Goal: Transaction & Acquisition: Purchase product/service

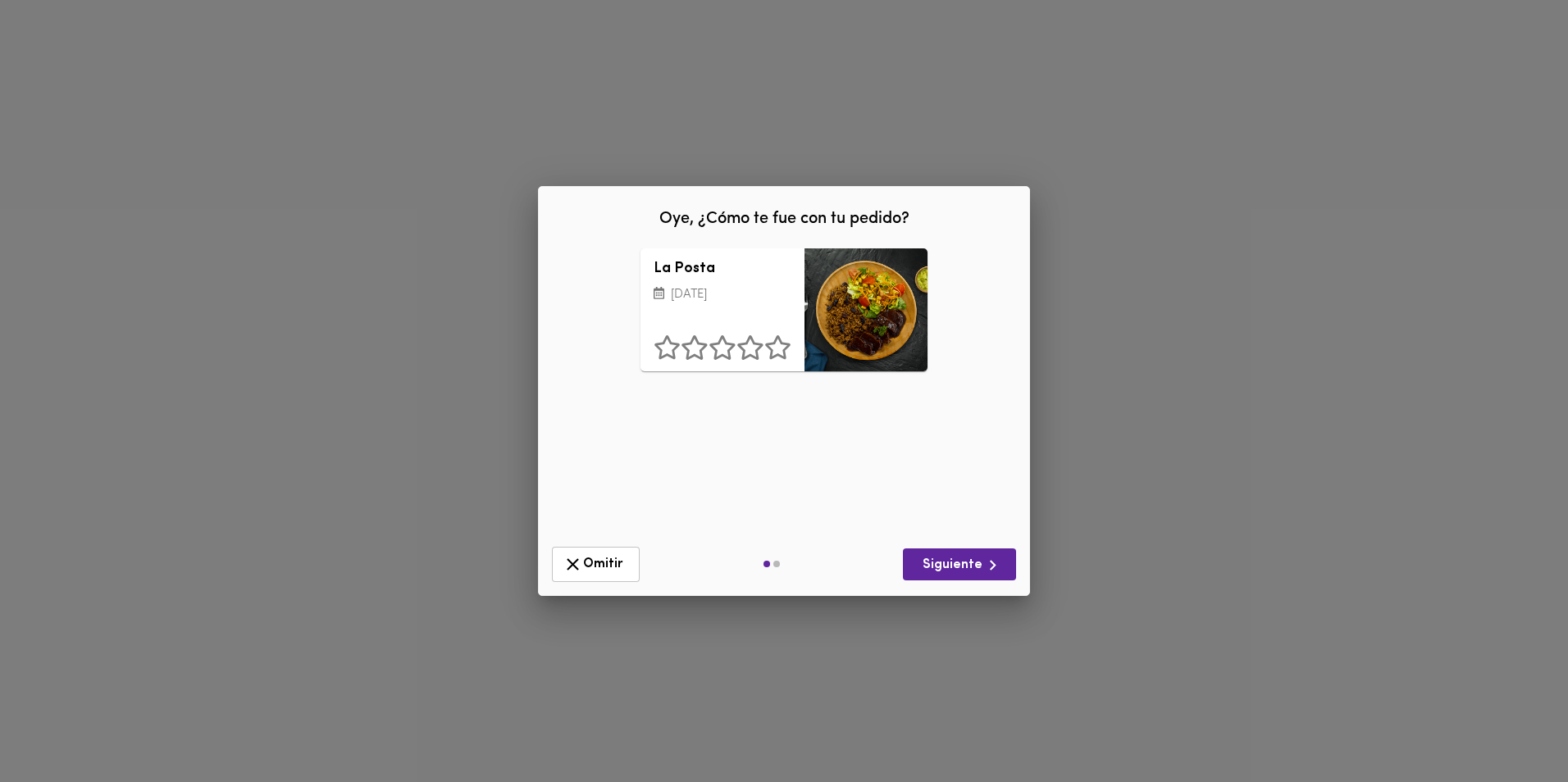
click at [832, 329] on div at bounding box center [866, 310] width 123 height 123
click at [958, 557] on span "Siguiente" at bounding box center [959, 565] width 87 height 20
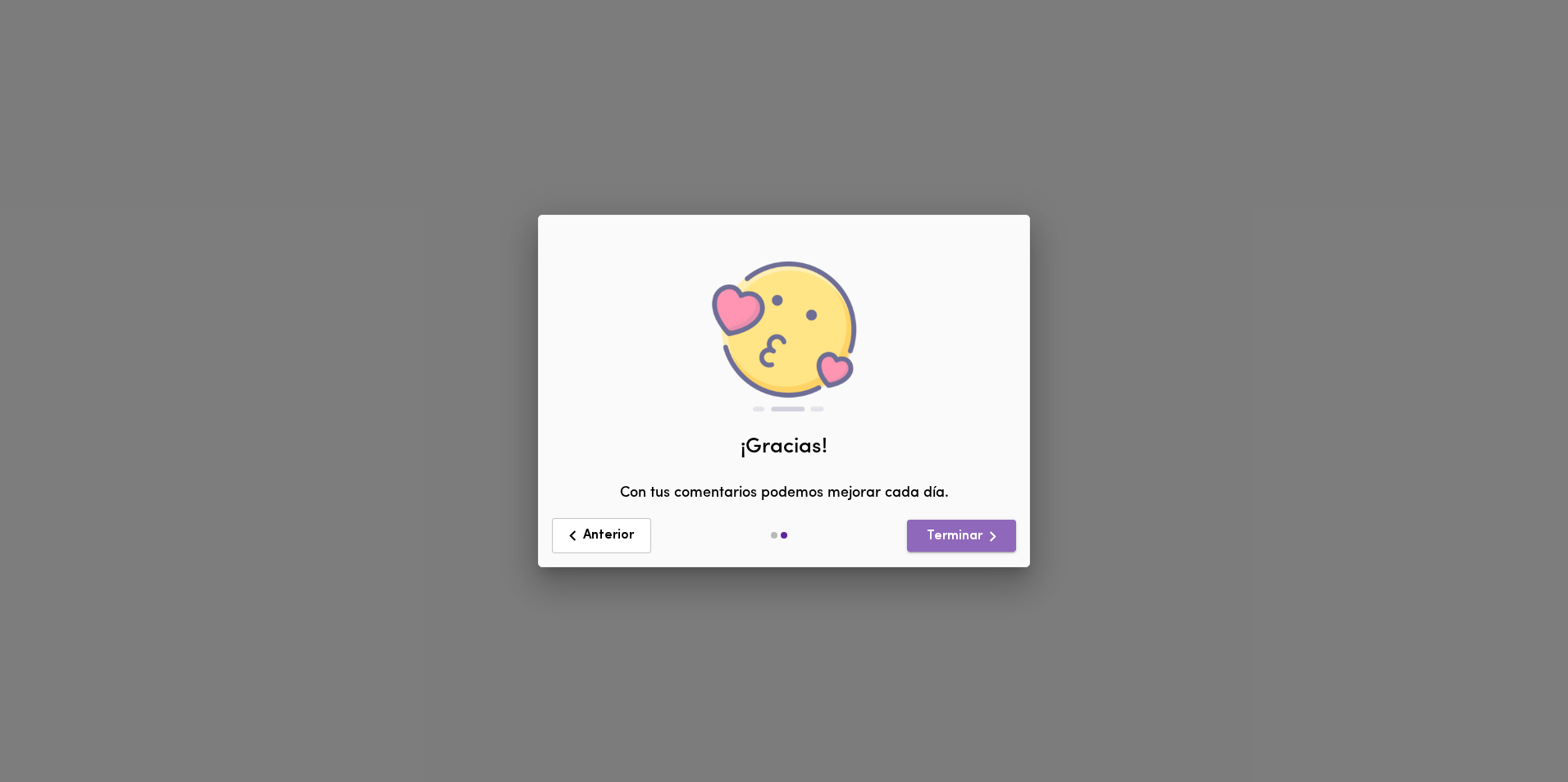
click at [967, 535] on span "Terminar" at bounding box center [961, 536] width 83 height 20
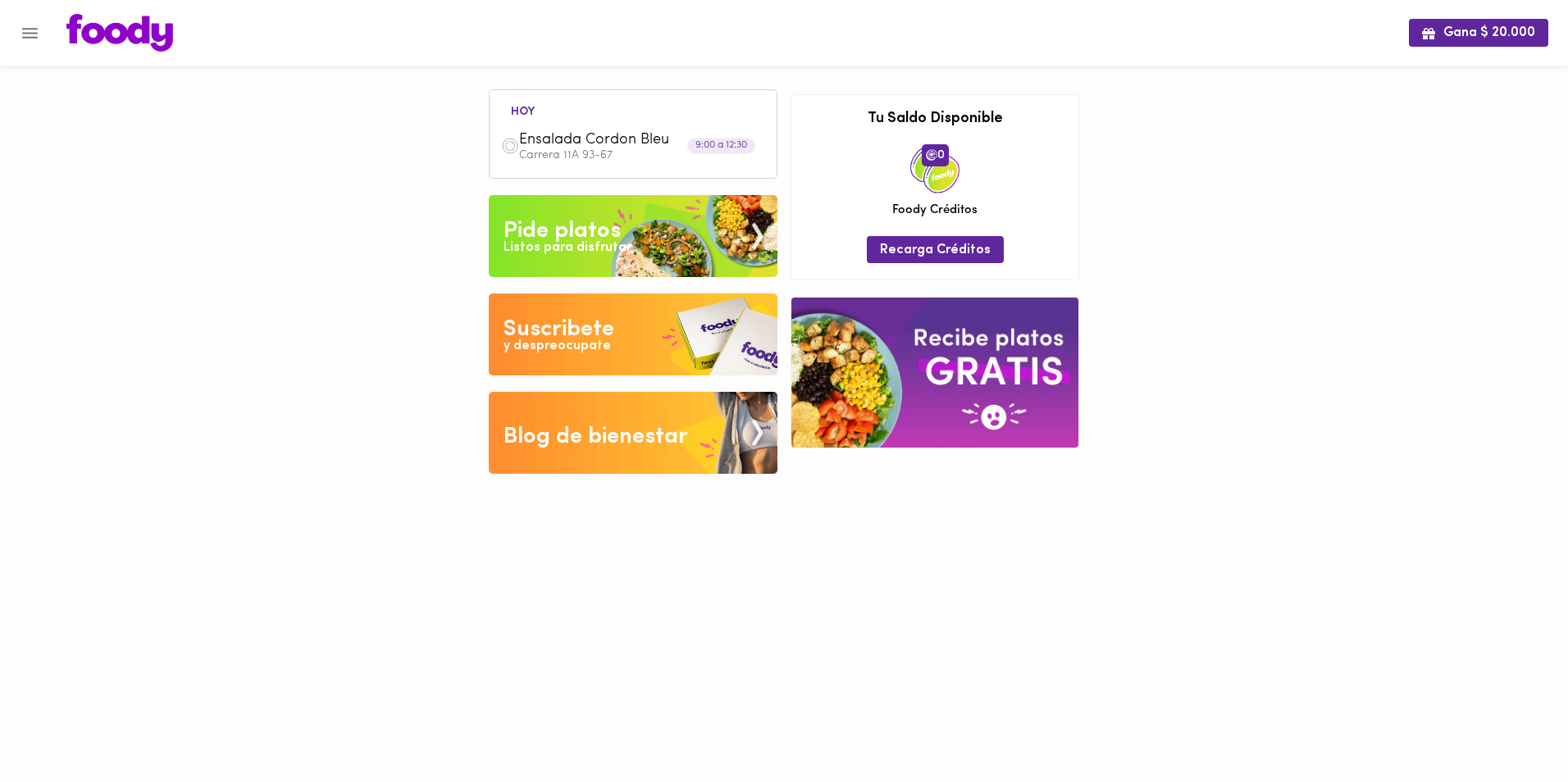
click at [648, 238] on img at bounding box center [633, 236] width 289 height 82
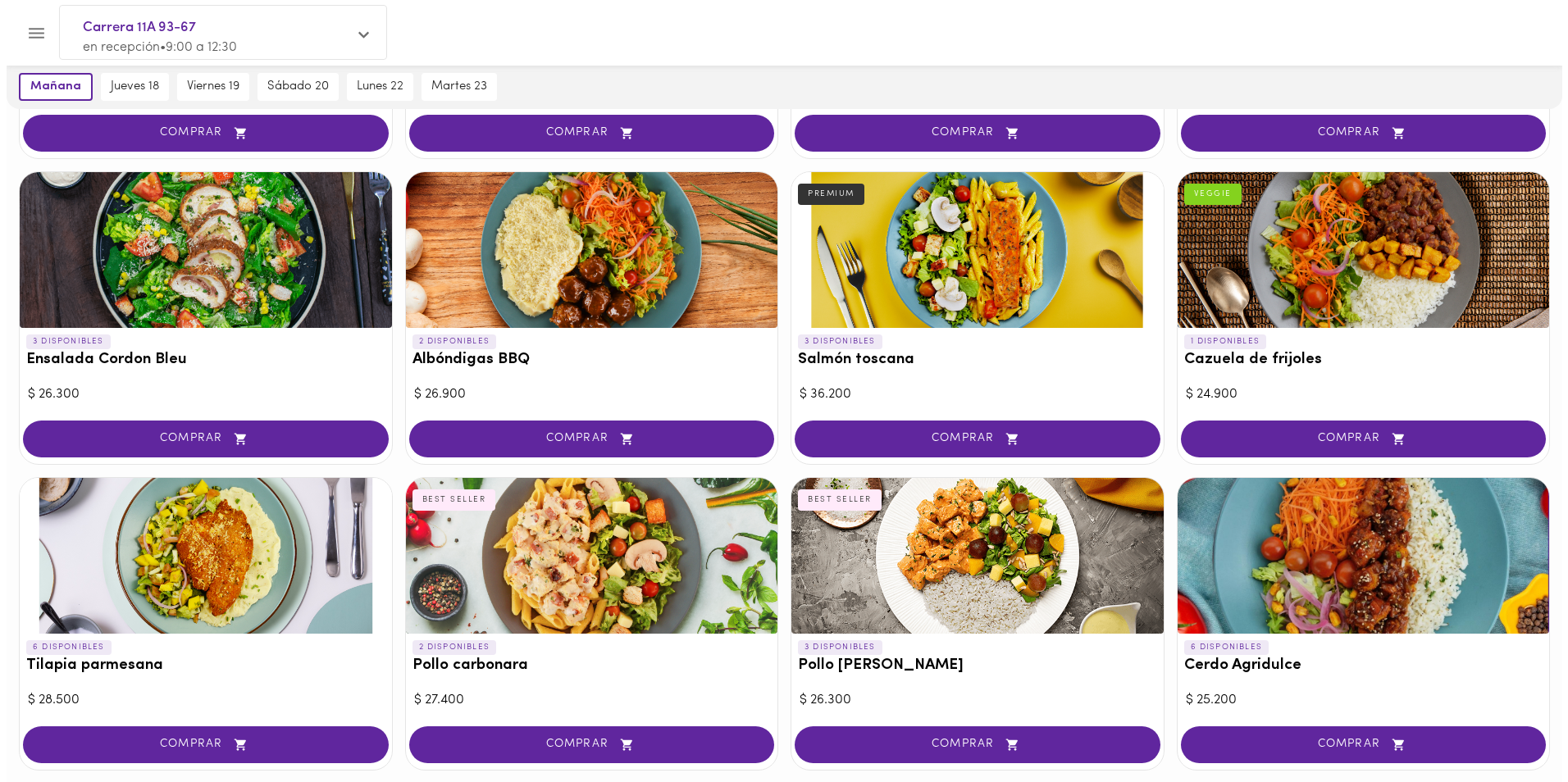
scroll to position [984, 0]
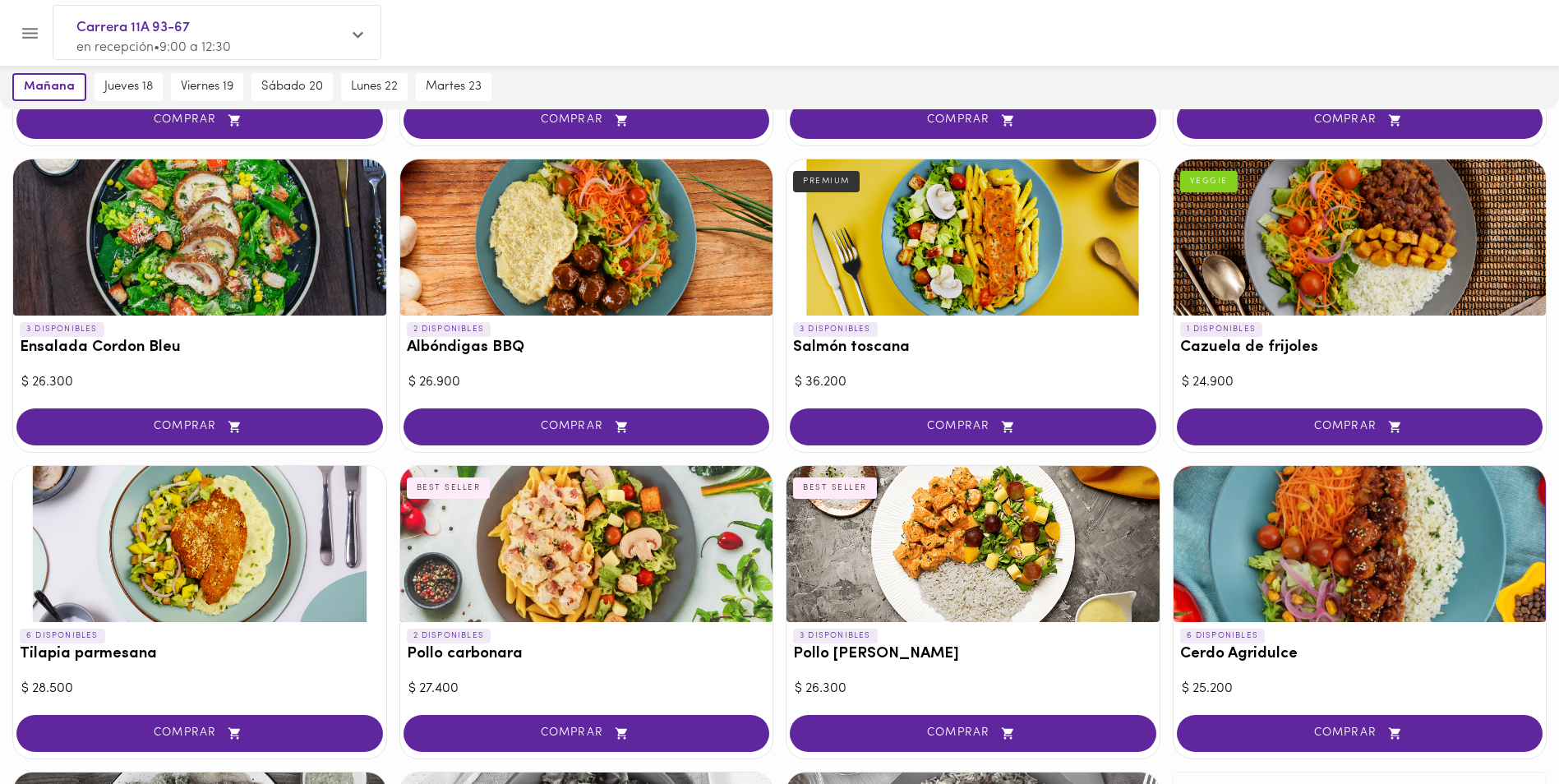
click at [277, 253] on div at bounding box center [200, 237] width 373 height 156
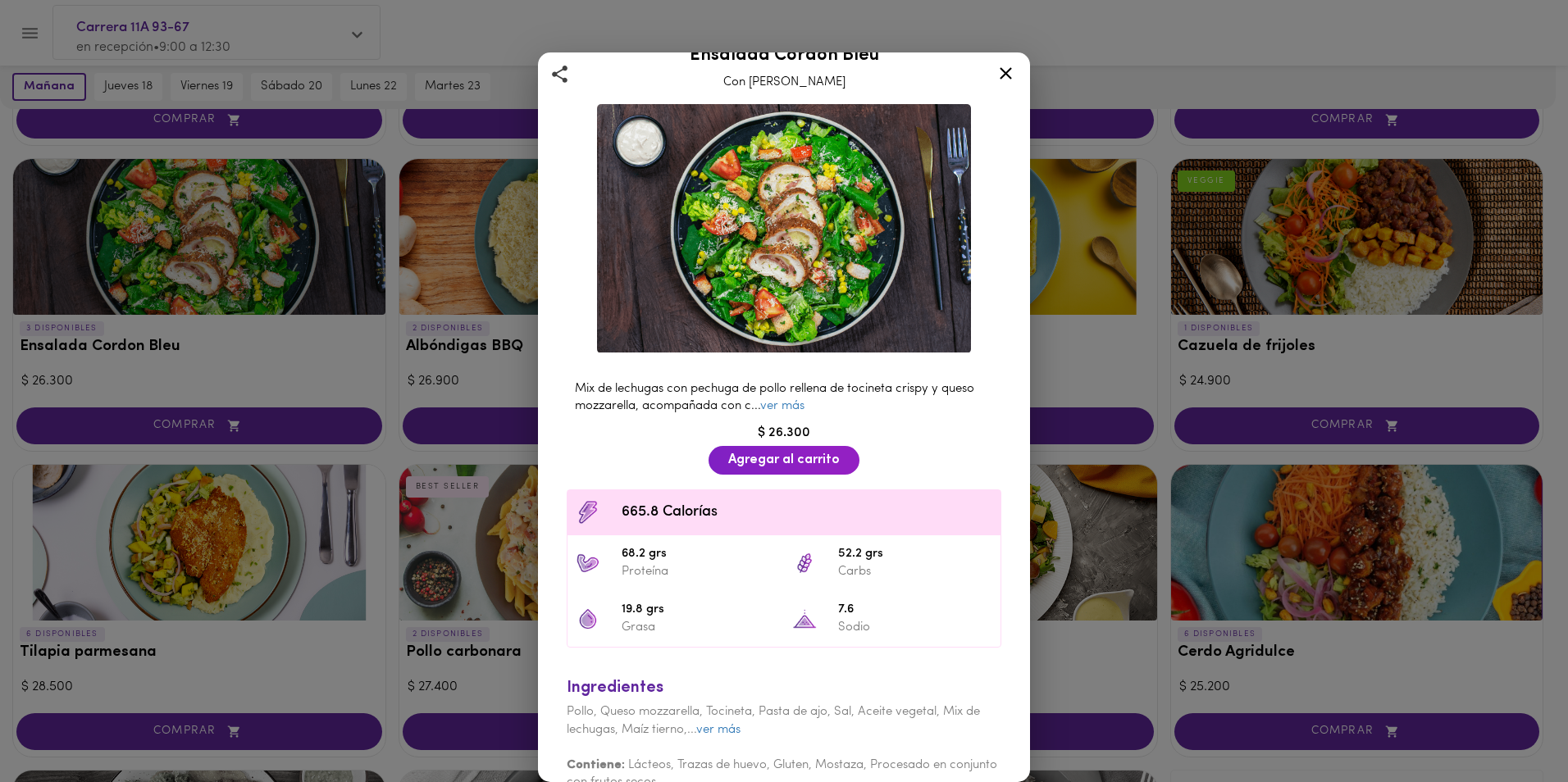
scroll to position [54, 0]
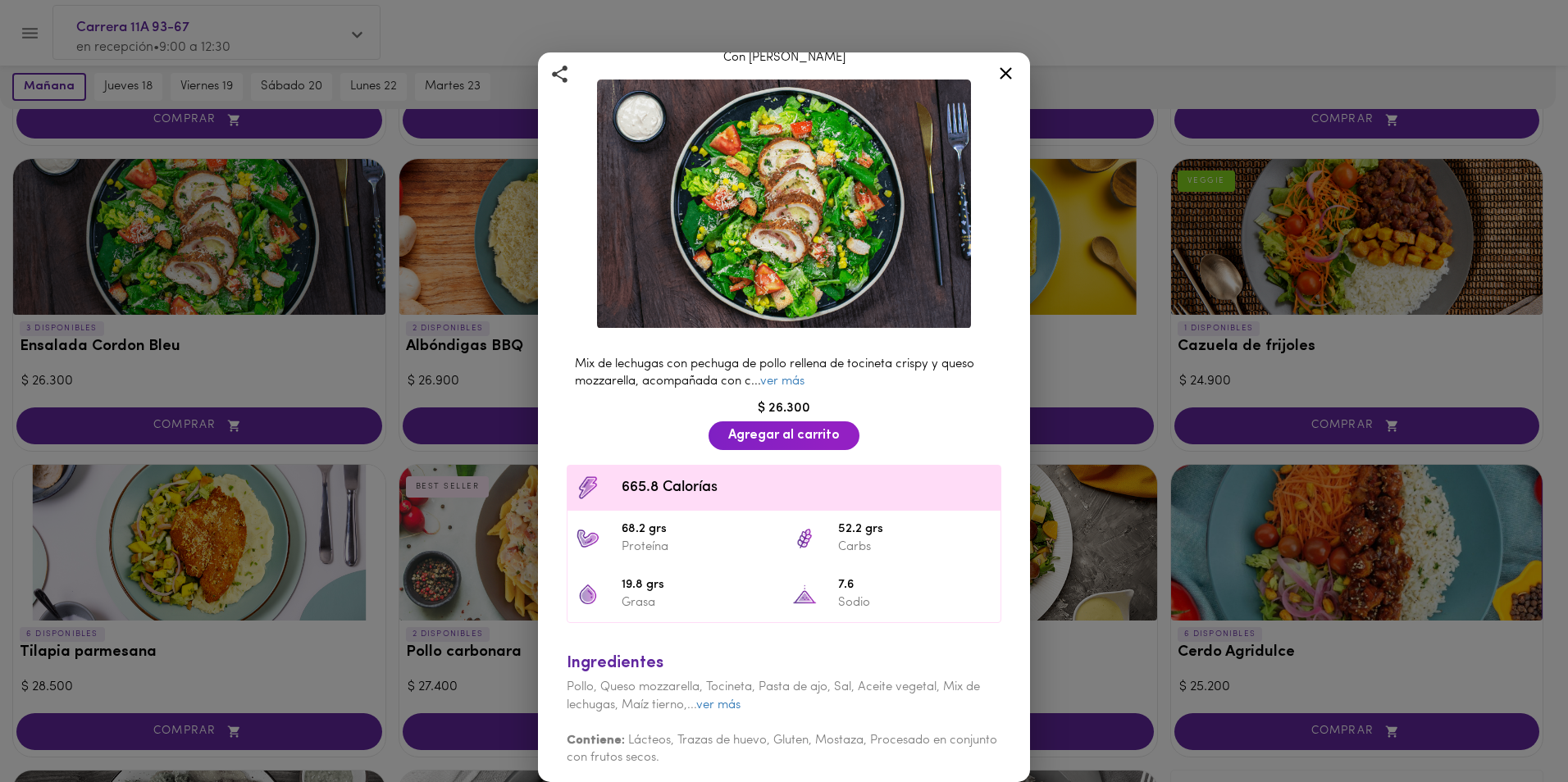
click at [776, 383] on div "Mix de lechugas con pechuga de pollo rellena de tocineta crispy y queso mozzare…" at bounding box center [784, 372] width 451 height 52
click at [776, 377] on link "ver más" at bounding box center [782, 381] width 44 height 13
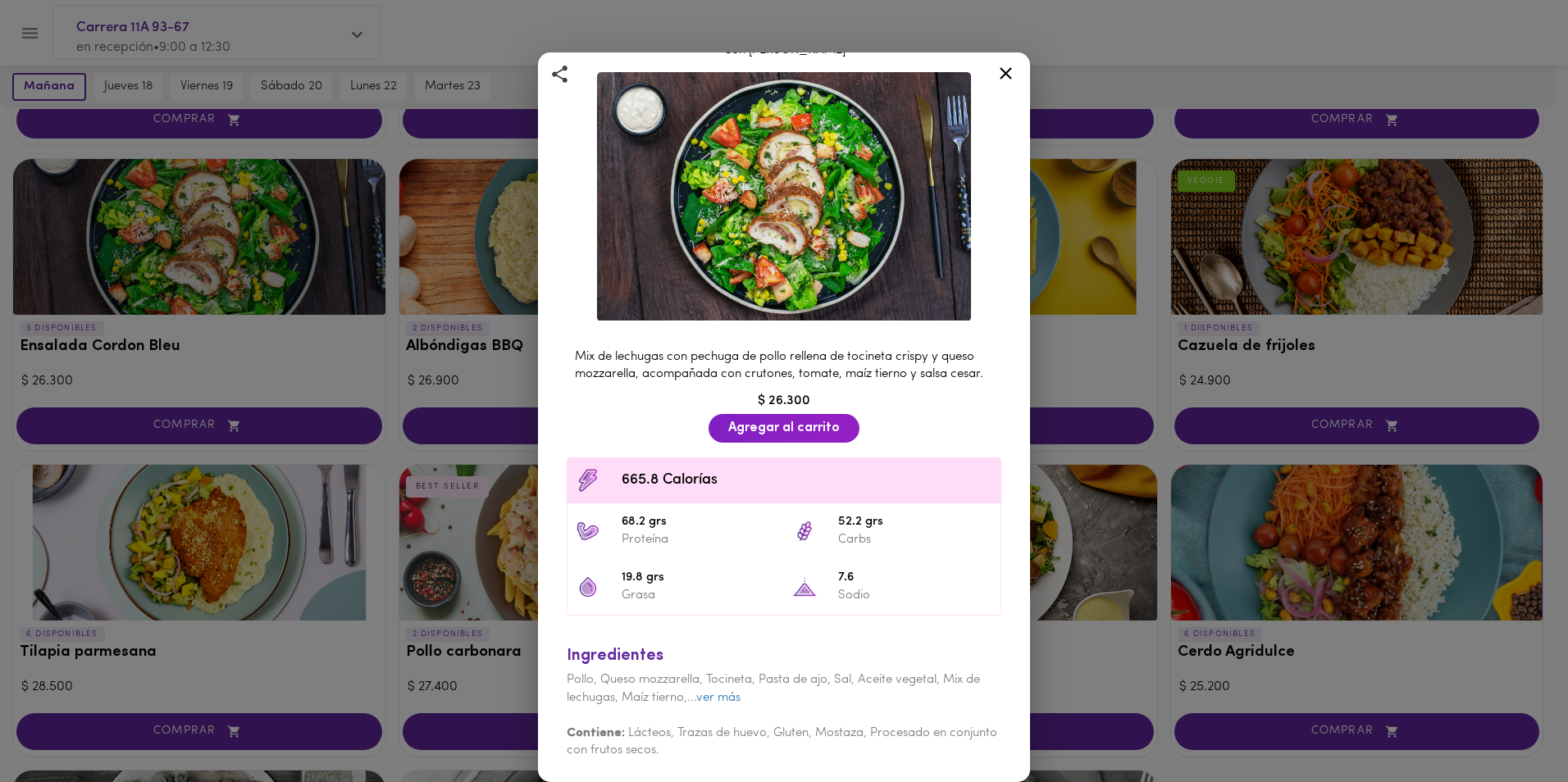
click at [1001, 71] on icon at bounding box center [1005, 73] width 20 height 20
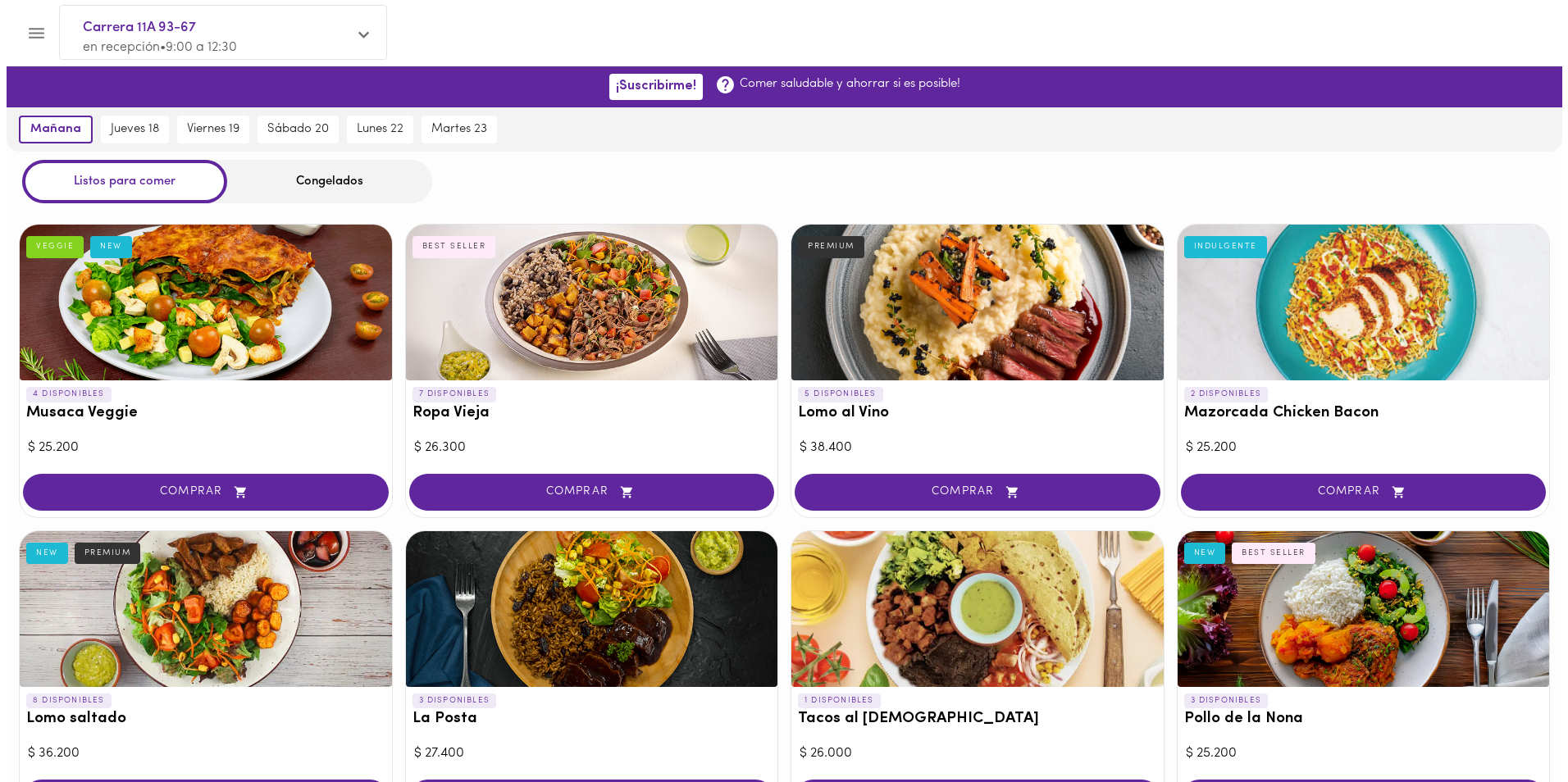
scroll to position [82, 0]
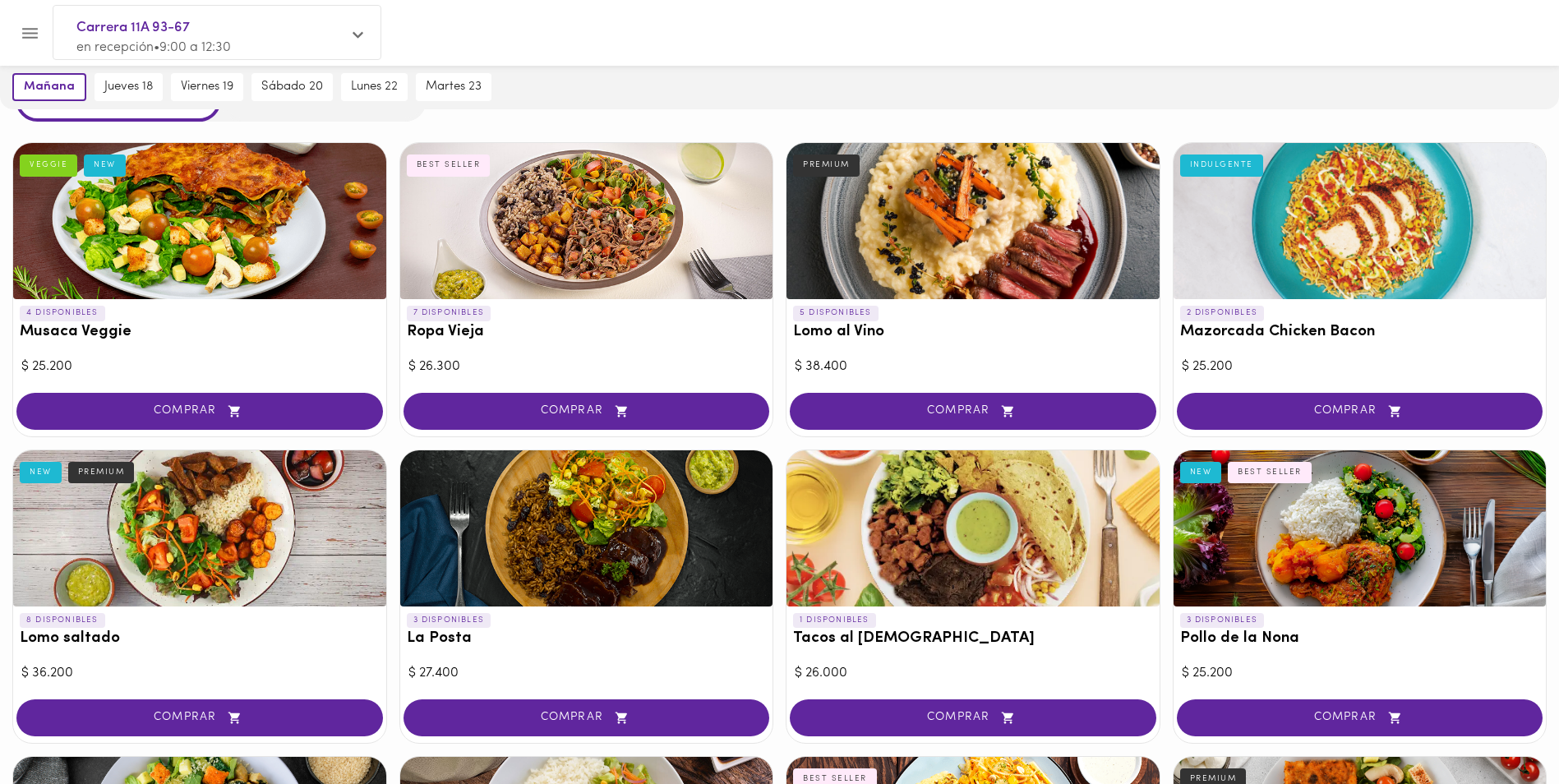
click at [211, 537] on div at bounding box center [200, 528] width 373 height 156
